Goal: Complete application form

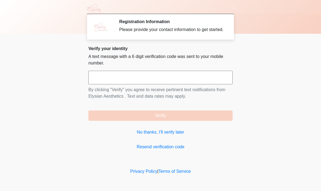
scroll to position [0, 0]
click at [165, 82] on input "text" at bounding box center [160, 78] width 144 height 14
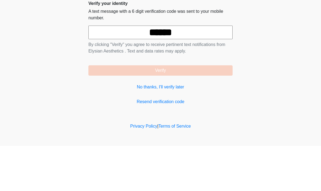
type input "******"
click at [208, 71] on form "****** By clicking "Verify" you agree to receive pertinent text notifications f…" at bounding box center [160, 96] width 144 height 50
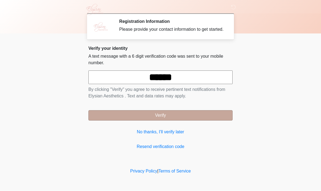
click at [200, 121] on button "Verify" at bounding box center [160, 115] width 144 height 10
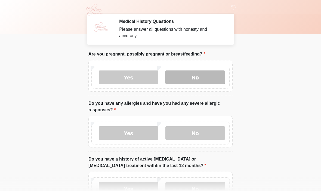
click at [202, 81] on label "No" at bounding box center [195, 77] width 60 height 14
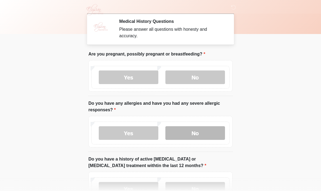
click at [204, 132] on label "No" at bounding box center [195, 133] width 60 height 14
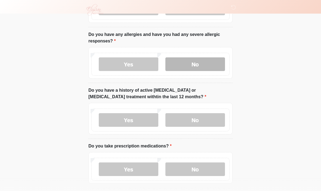
scroll to position [69, 0]
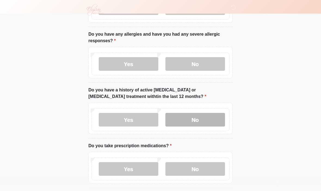
click at [209, 120] on label "No" at bounding box center [195, 120] width 60 height 14
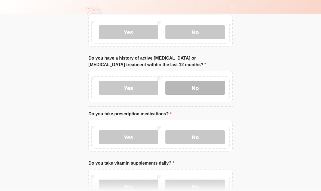
scroll to position [102, 0]
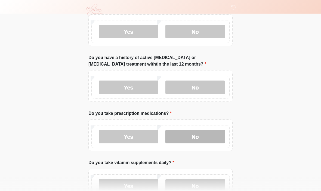
click at [198, 136] on label "No" at bounding box center [195, 137] width 60 height 14
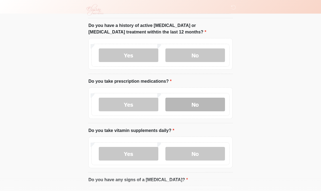
scroll to position [134, 0]
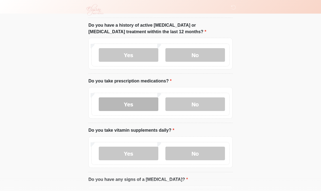
click at [140, 101] on label "Yes" at bounding box center [129, 104] width 60 height 14
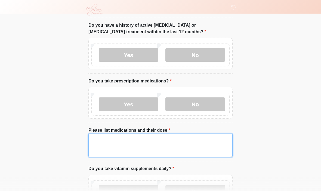
click at [164, 141] on textarea "Please list medications and their dose" at bounding box center [160, 144] width 144 height 23
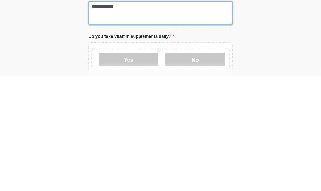
scroll to position [153, 0]
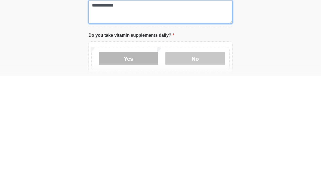
type textarea "**********"
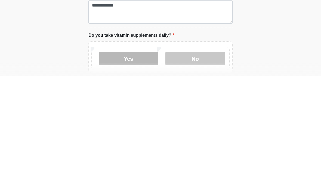
click at [138, 166] on label "Yes" at bounding box center [129, 173] width 60 height 14
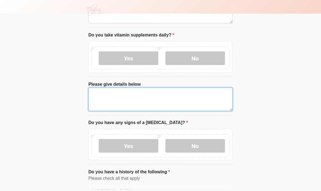
click at [154, 94] on textarea "Please give details below" at bounding box center [160, 99] width 144 height 23
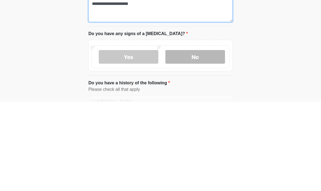
type textarea "**********"
click at [198, 139] on label "No" at bounding box center [195, 146] width 60 height 14
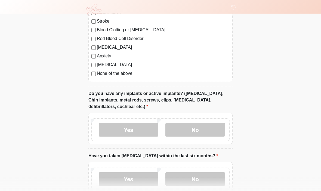
scroll to position [468, 0]
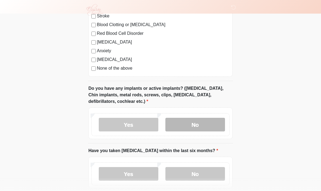
click at [202, 122] on label "No" at bounding box center [195, 125] width 60 height 14
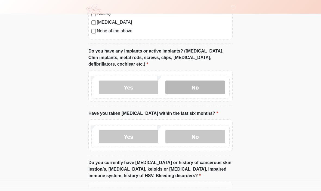
scroll to position [508, 0]
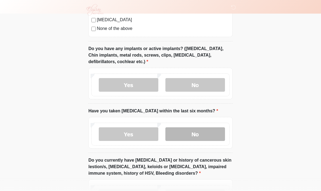
click at [206, 133] on label "No" at bounding box center [195, 134] width 60 height 14
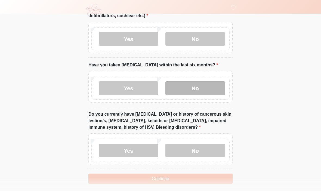
scroll to position [556, 0]
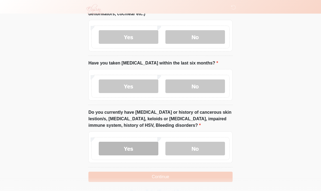
click at [131, 145] on label "Yes" at bounding box center [129, 149] width 60 height 14
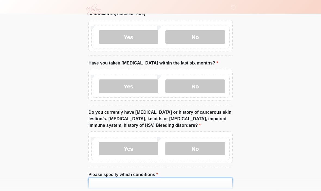
click at [141, 181] on input "Please specify which conditions" at bounding box center [160, 183] width 144 height 10
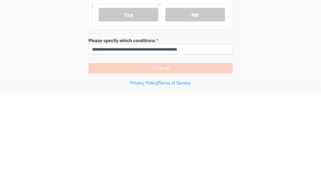
scroll to position [581, 0]
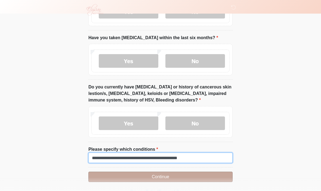
type input "**********"
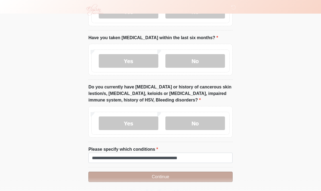
click at [191, 177] on button "Continue" at bounding box center [160, 177] width 144 height 10
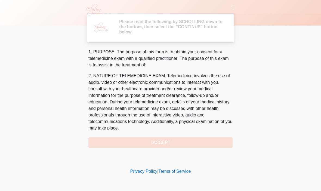
scroll to position [0, 0]
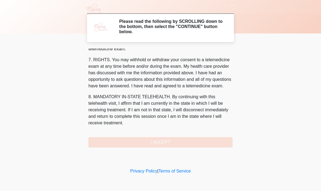
click at [186, 143] on div "1. PURPOSE. The purpose of this form is to obtain your consent for a telemedici…" at bounding box center [160, 98] width 144 height 99
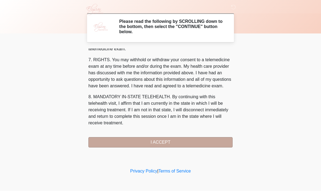
click at [173, 142] on button "I ACCEPT" at bounding box center [160, 142] width 144 height 10
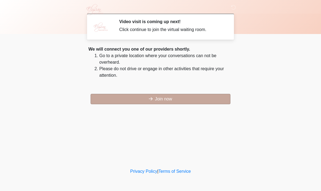
click at [185, 99] on button "Join now" at bounding box center [161, 99] width 140 height 10
